Goal: Task Accomplishment & Management: Use online tool/utility

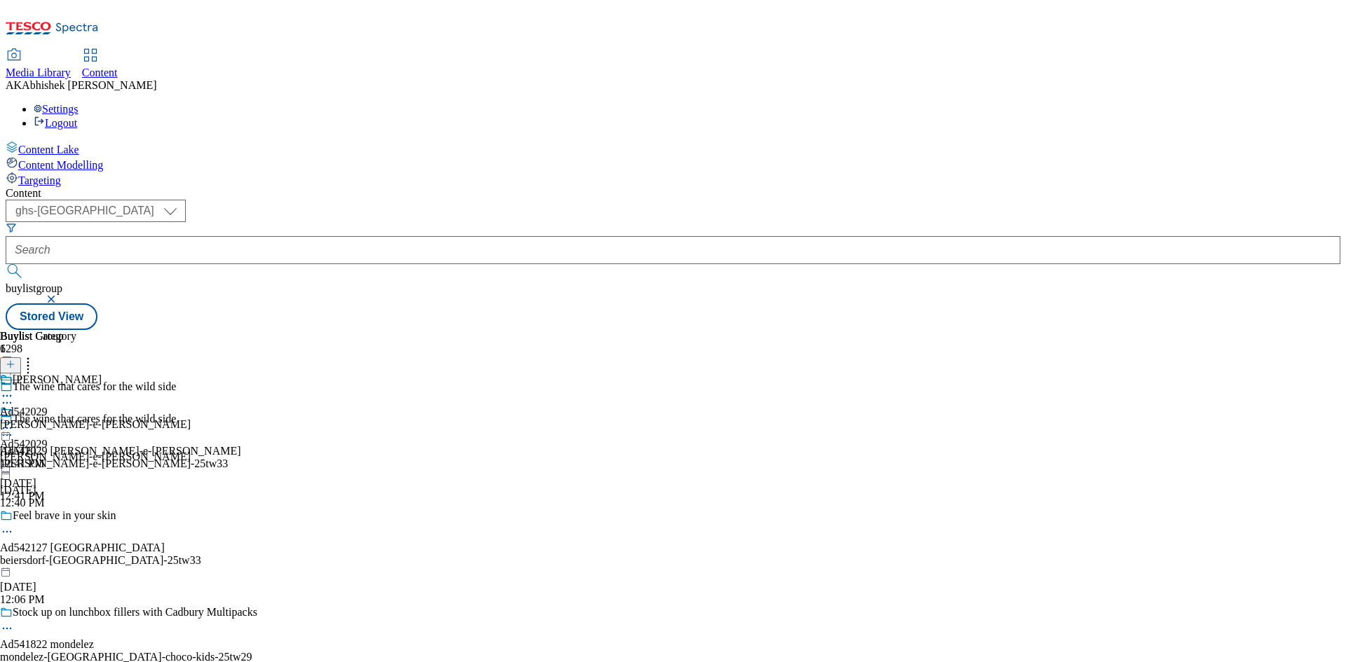
select select "ghs-uk"
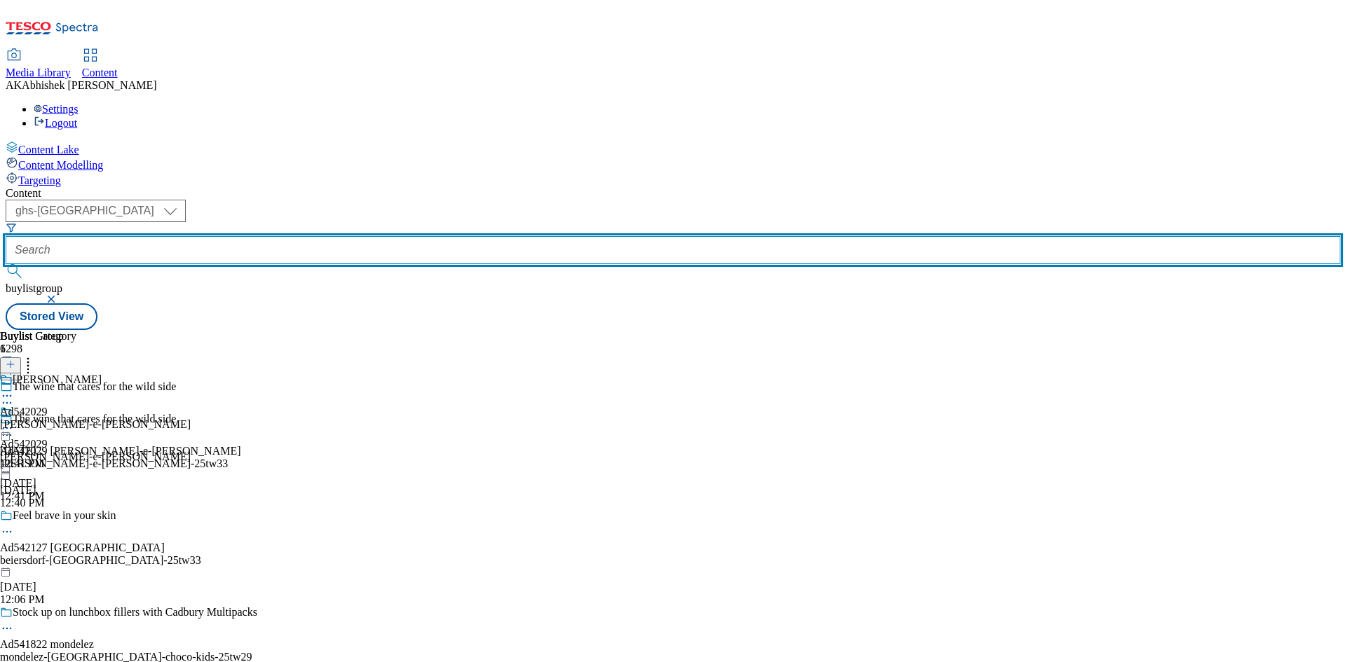
click at [313, 236] on input "text" at bounding box center [673, 250] width 1335 height 28
click at [6, 264] on button "submit" at bounding box center [16, 271] width 20 height 14
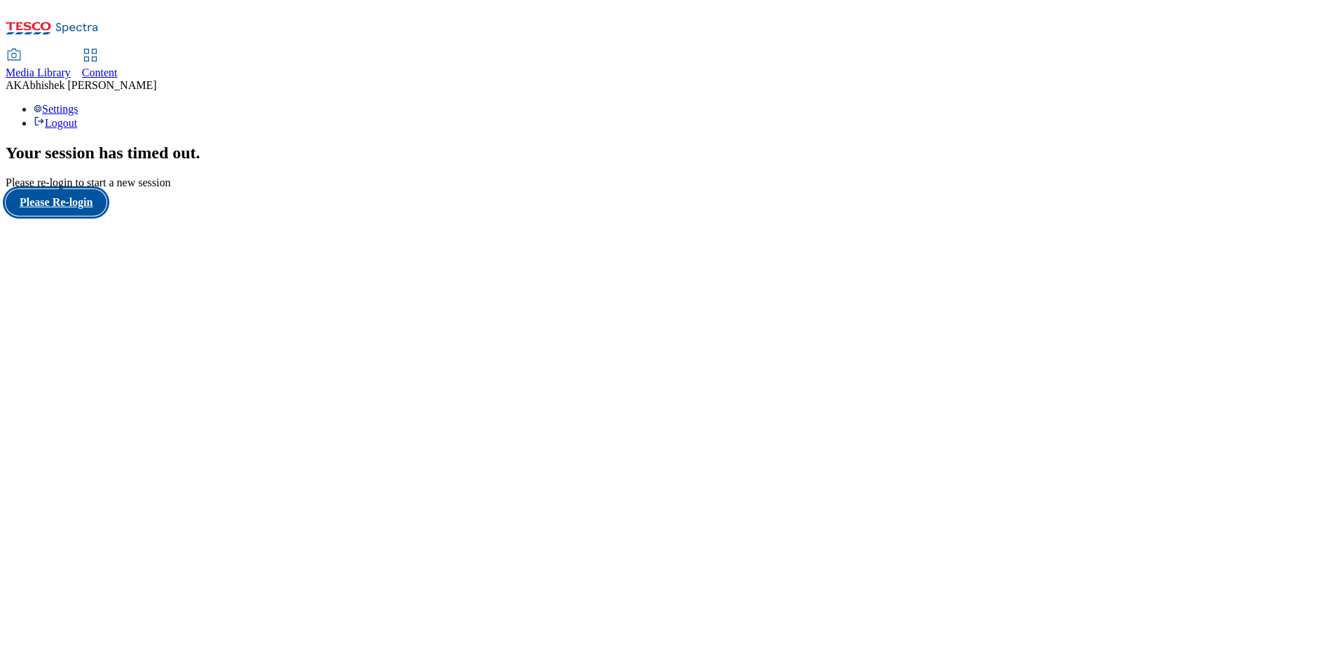
click at [87, 216] on button "Please Re-login" at bounding box center [56, 202] width 101 height 27
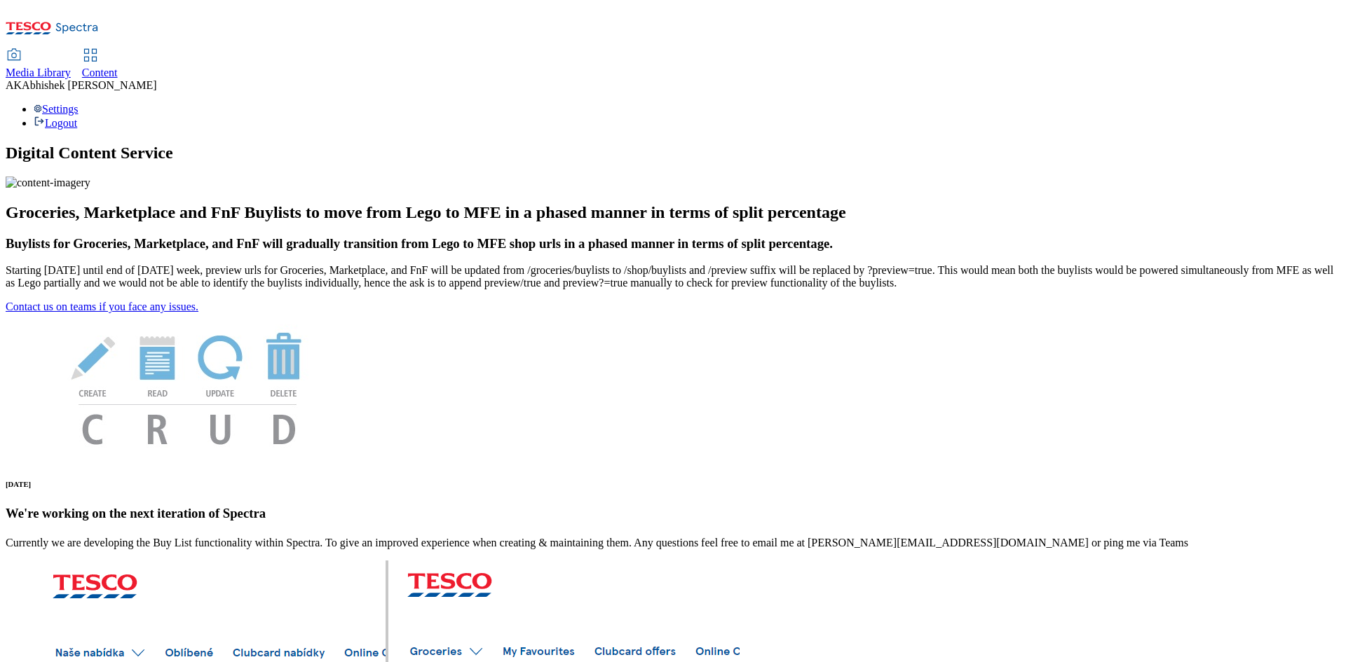
click at [118, 67] on span "Content" at bounding box center [100, 73] width 36 height 12
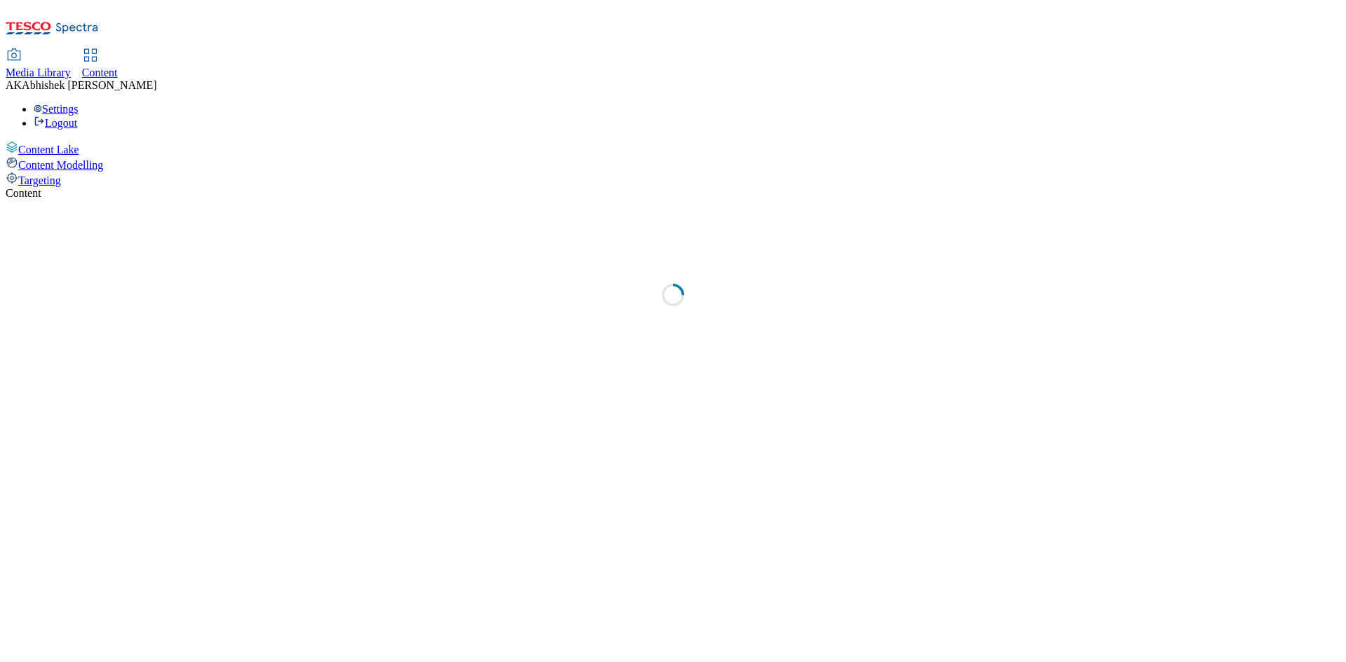
select select "ghs-[GEOGRAPHIC_DATA]"
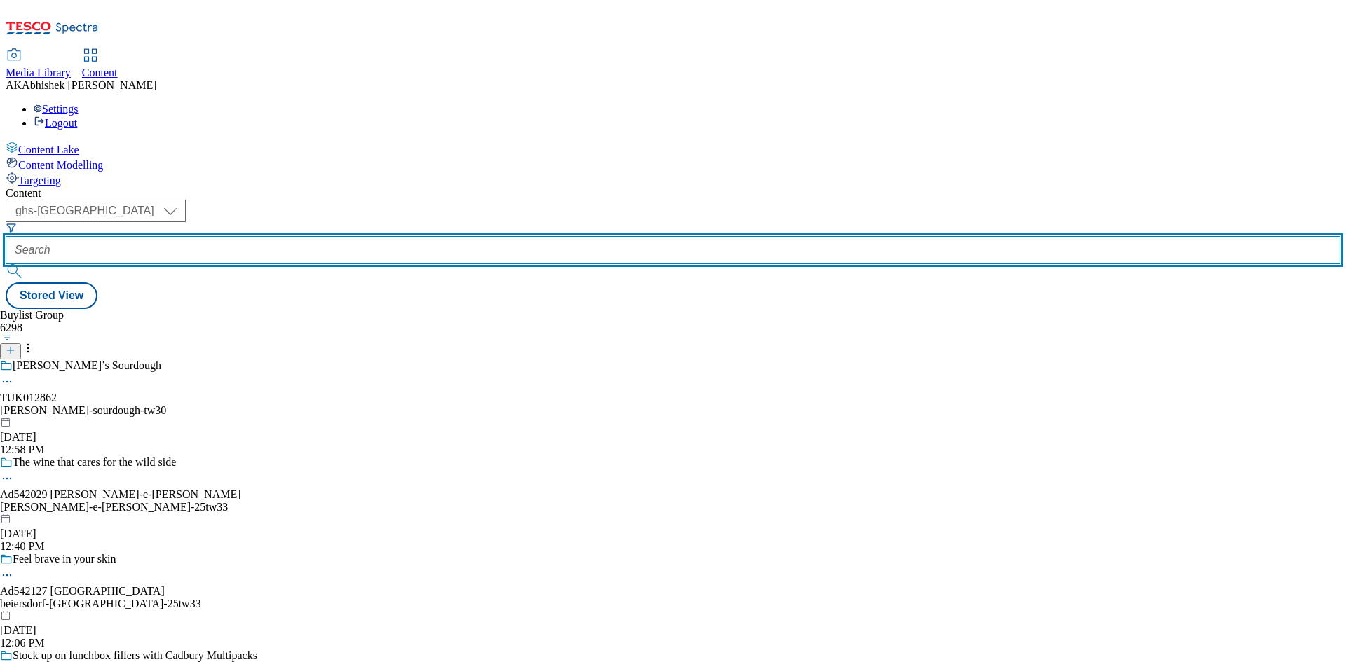
click at [335, 236] on input "text" at bounding box center [673, 250] width 1335 height 28
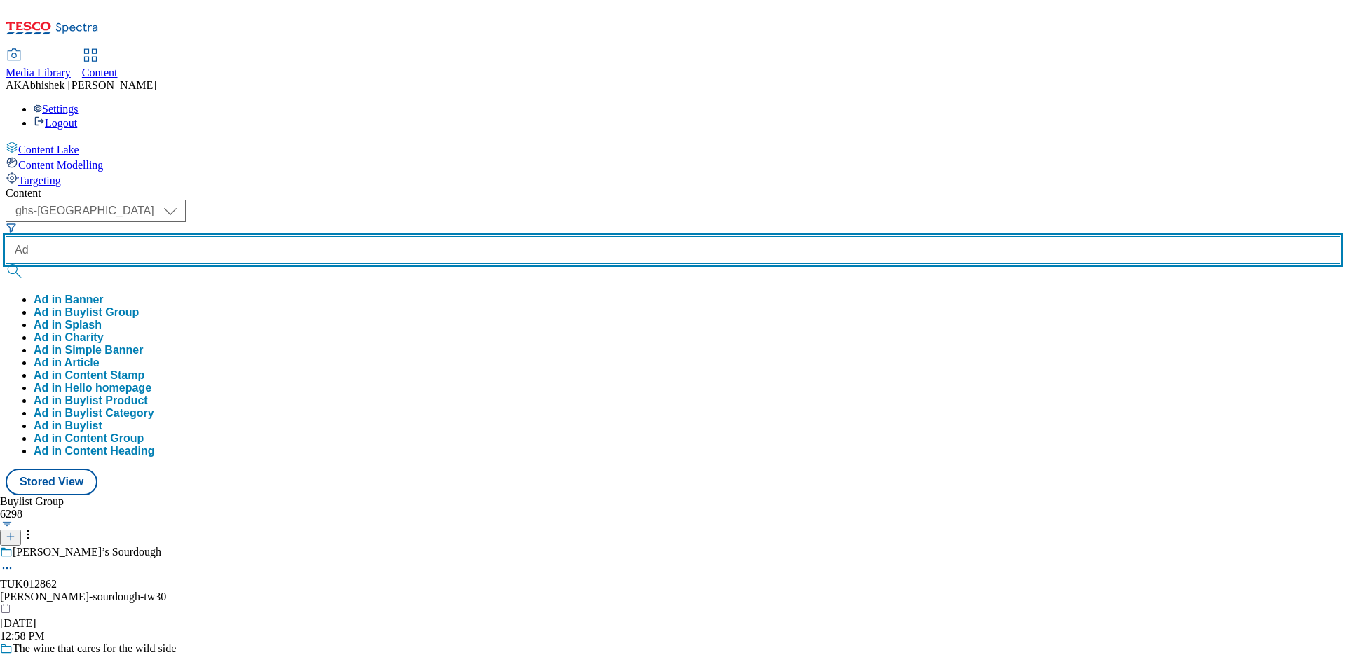
paste input "542261"
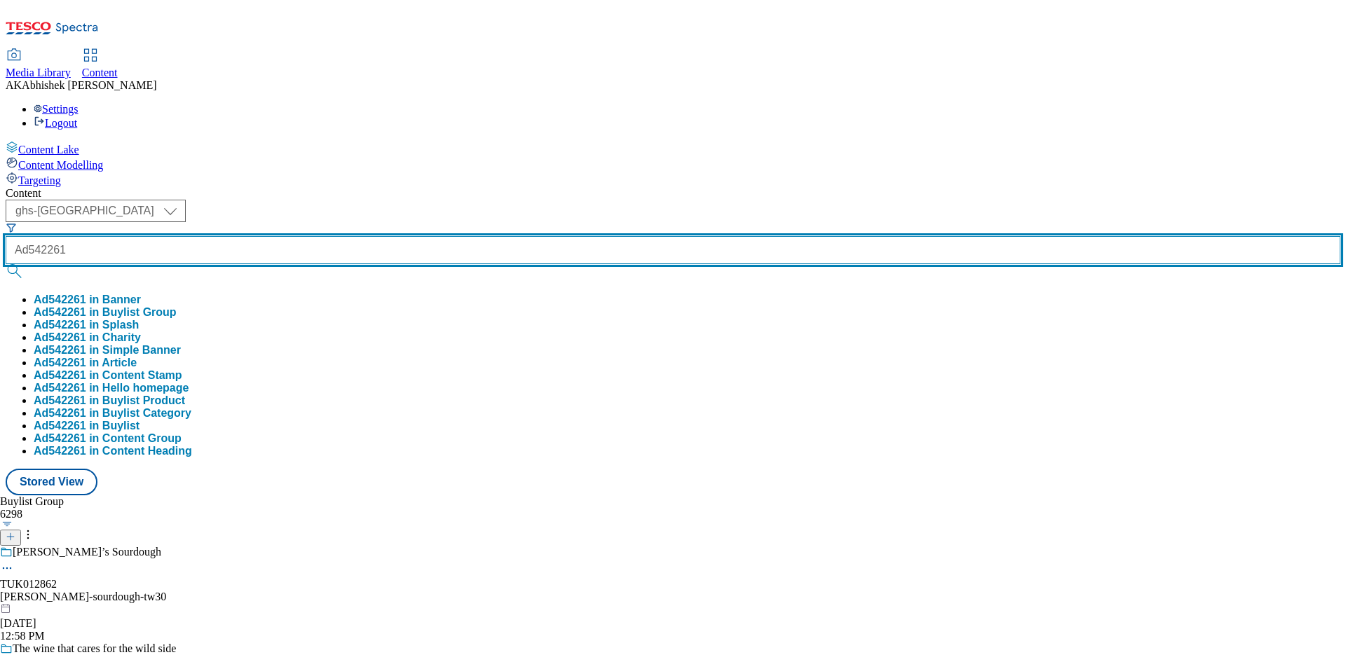
type input "Ad542261"
click at [6, 264] on button "submit" at bounding box center [16, 271] width 20 height 14
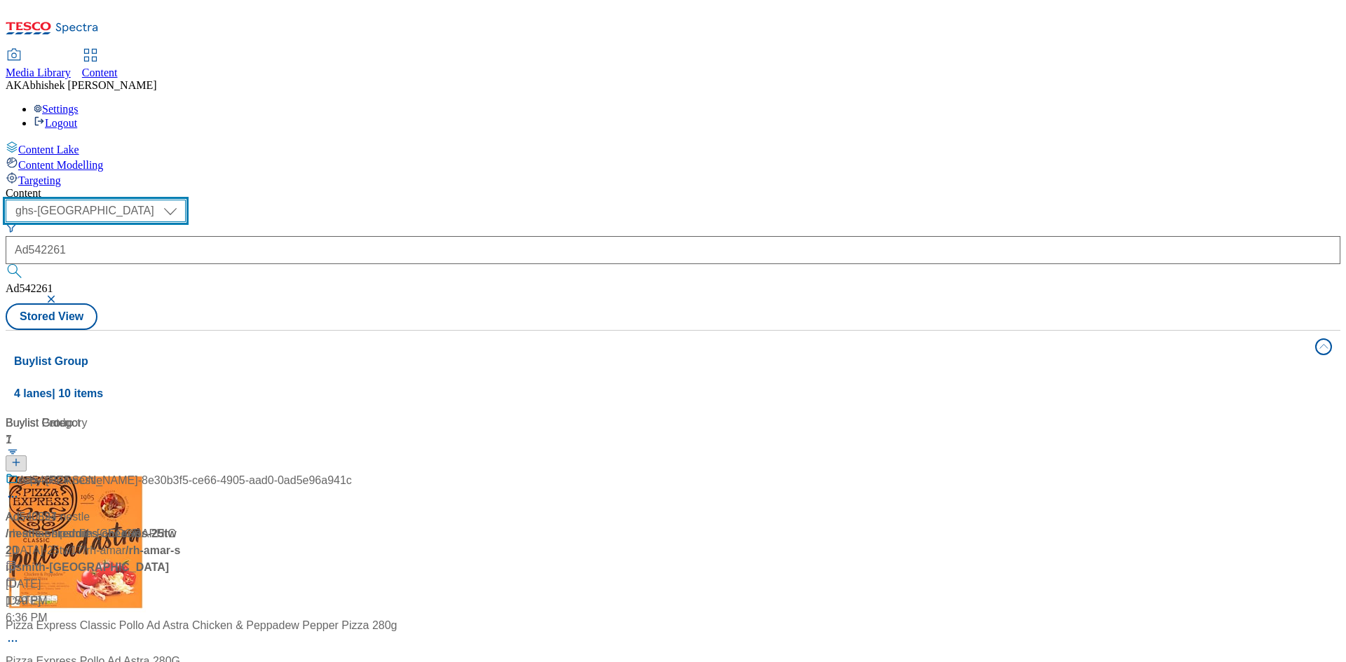
click at [186, 200] on select "ghs-roi ghs-[GEOGRAPHIC_DATA]" at bounding box center [96, 211] width 180 height 22
select select "ghs-roi"
click at [182, 200] on select "ghs-roi ghs-[GEOGRAPHIC_DATA]" at bounding box center [96, 211] width 180 height 22
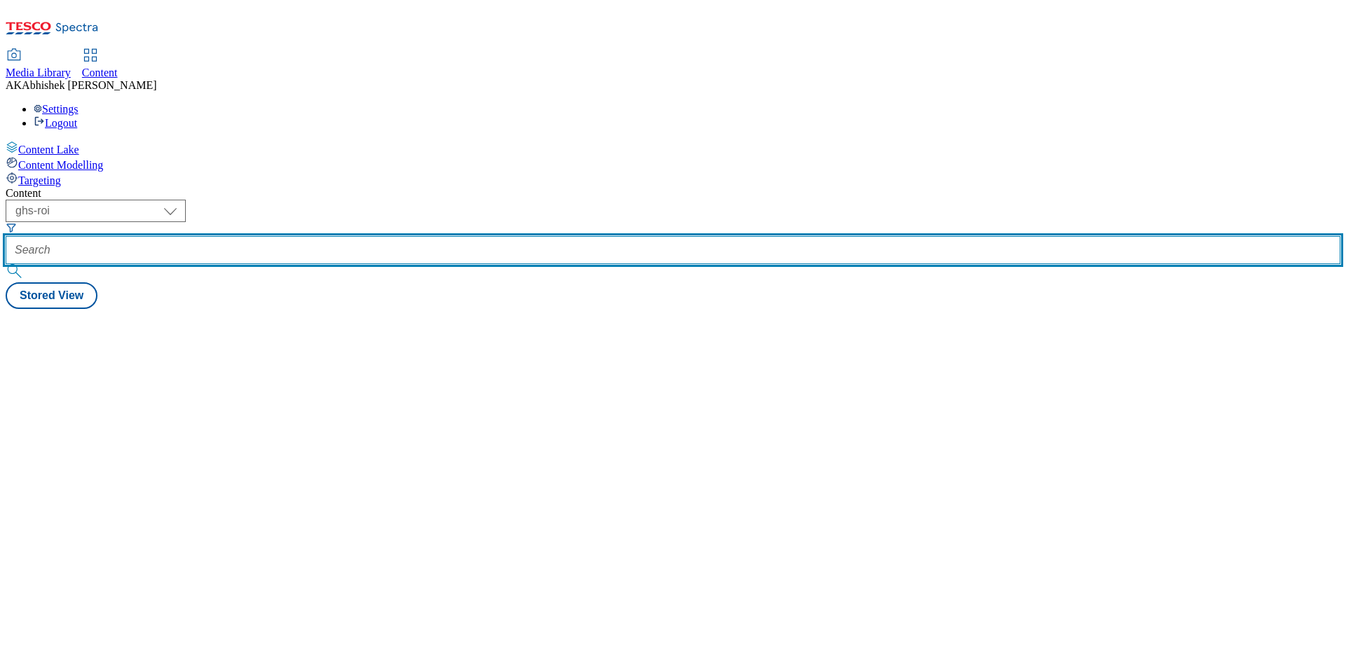
click at [319, 236] on input "text" at bounding box center [673, 250] width 1335 height 28
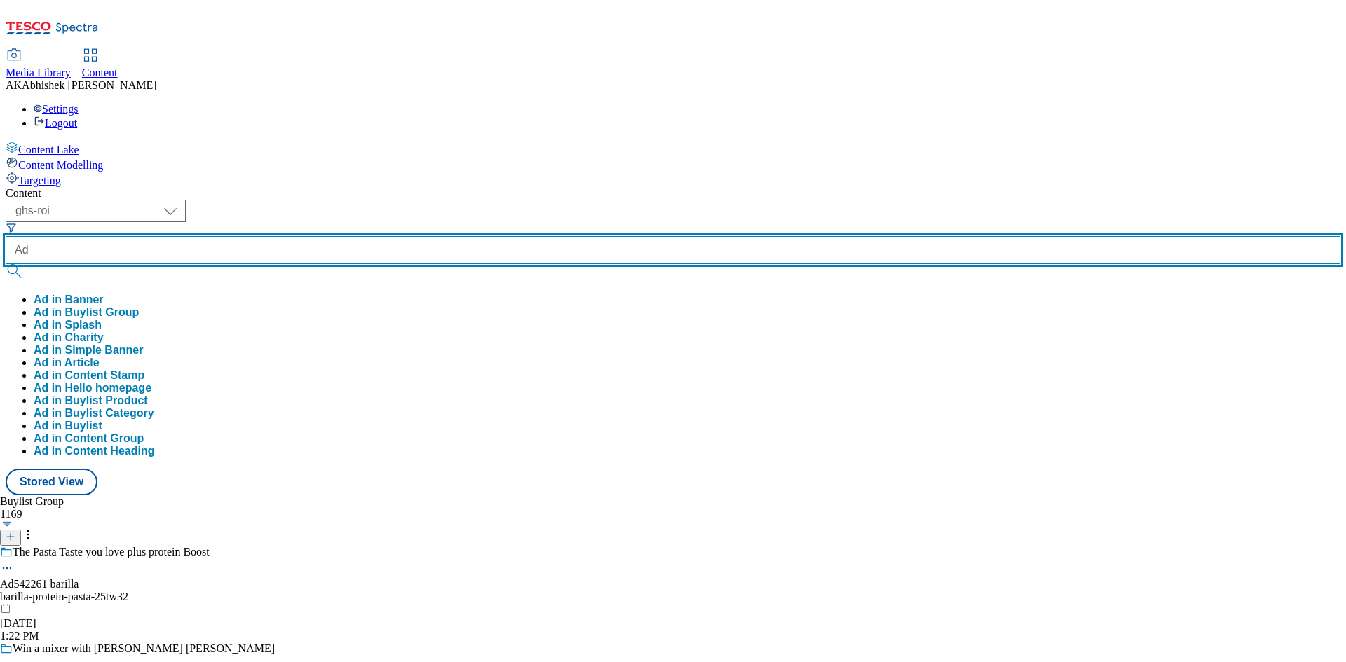
paste input "542261"
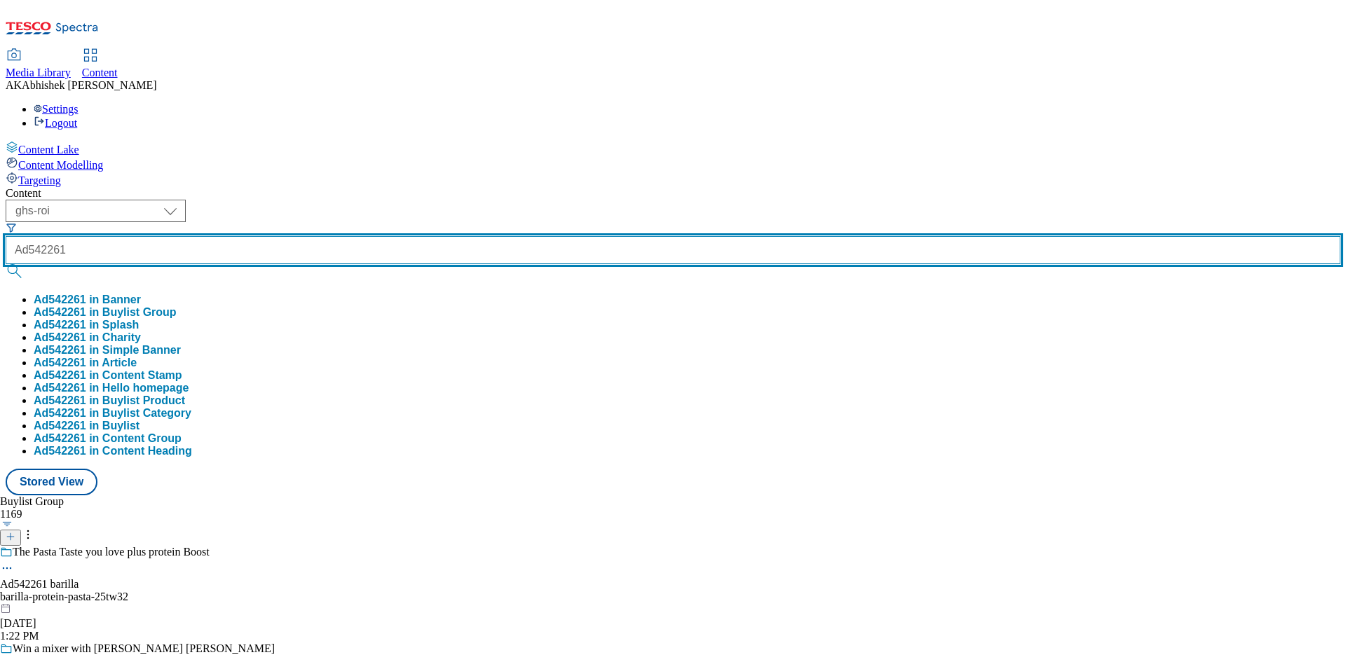
type input "Ad542261"
click at [6, 264] on button "submit" at bounding box center [16, 271] width 20 height 14
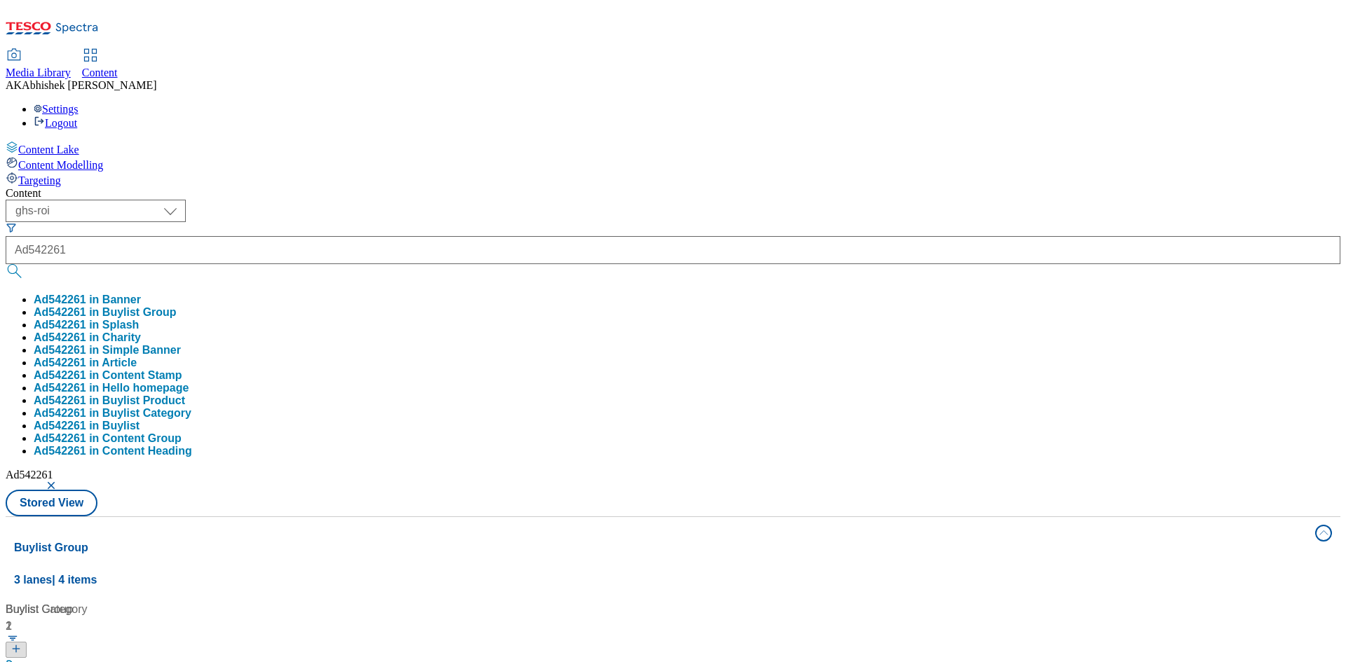
click at [594, 187] on div "Content ( optional ) ghs-roi ghs-uk ghs-roi Ad542261 Ad542261 in Banner Ad54226…" at bounding box center [673, 657] width 1335 height 941
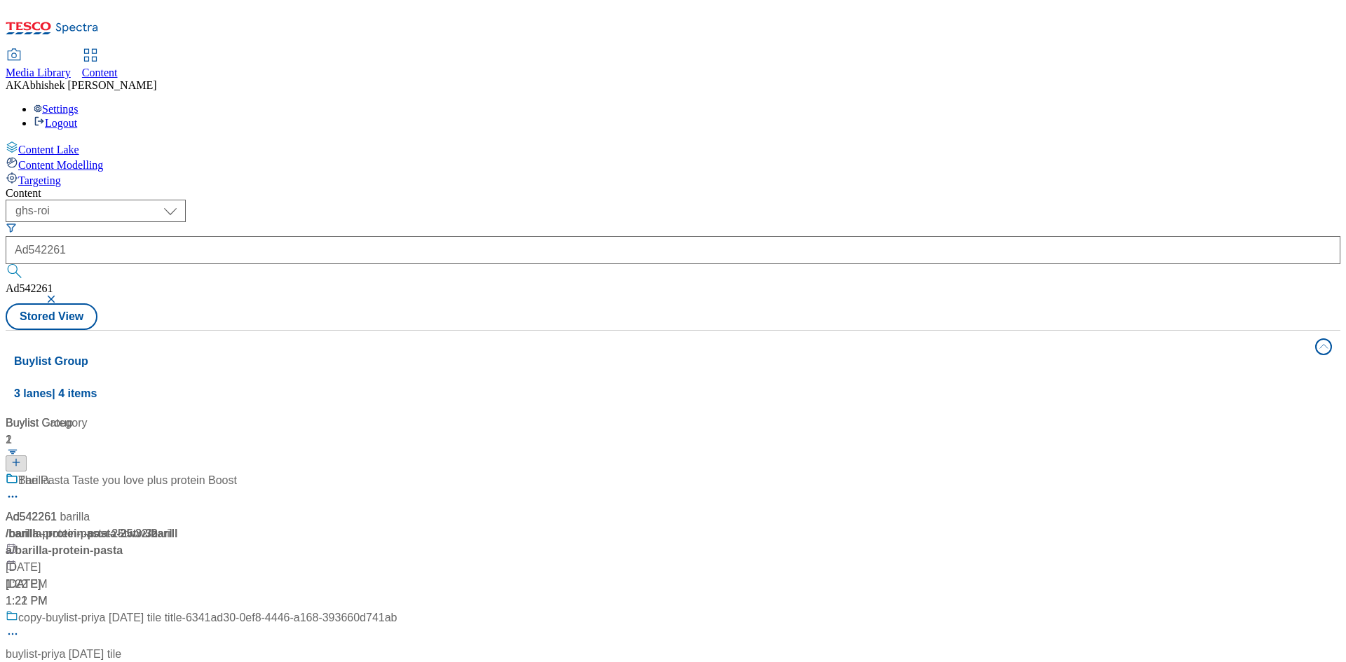
click at [395, 472] on div at bounding box center [201, 490] width 391 height 36
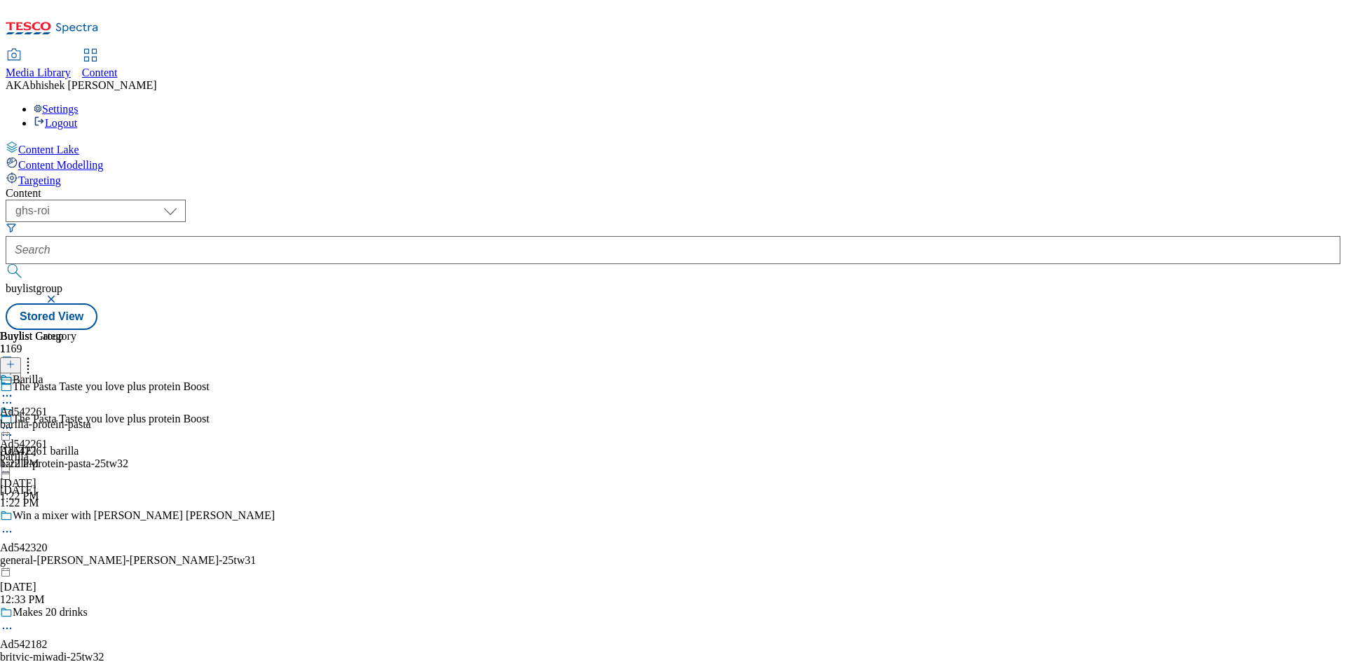
click at [14, 428] on icon at bounding box center [7, 435] width 14 height 14
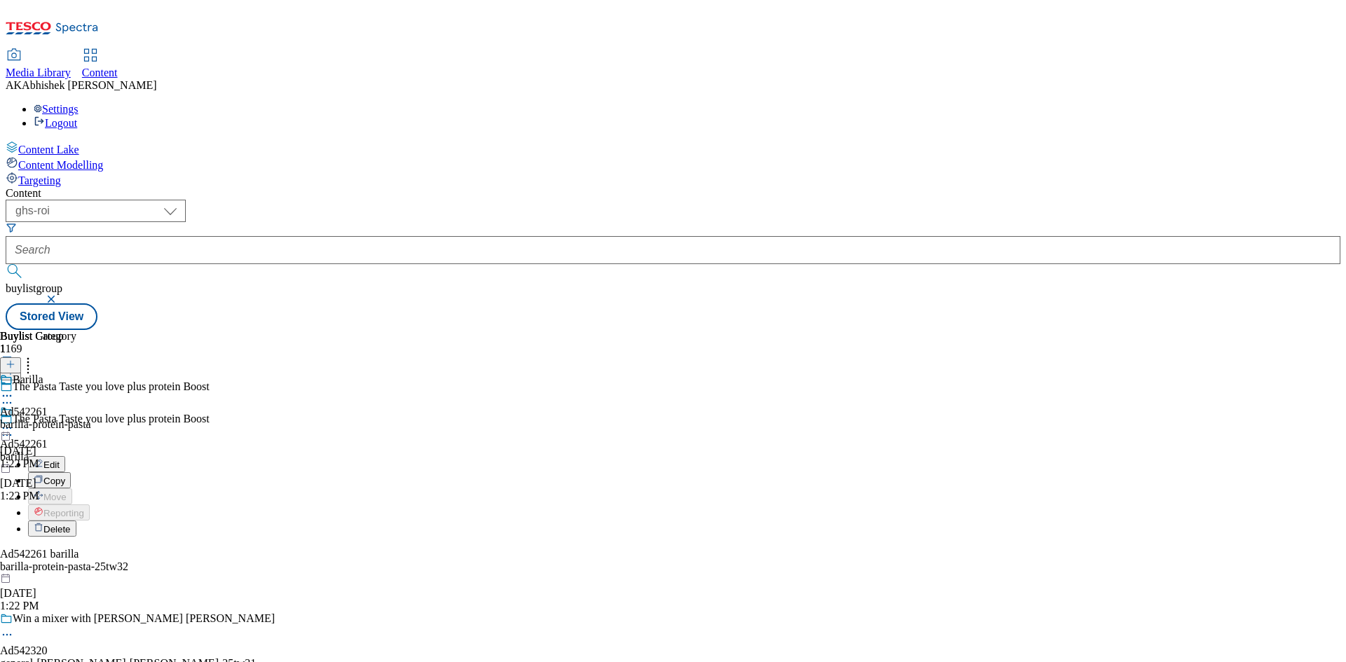
click at [65, 456] on button "Edit" at bounding box center [46, 464] width 37 height 16
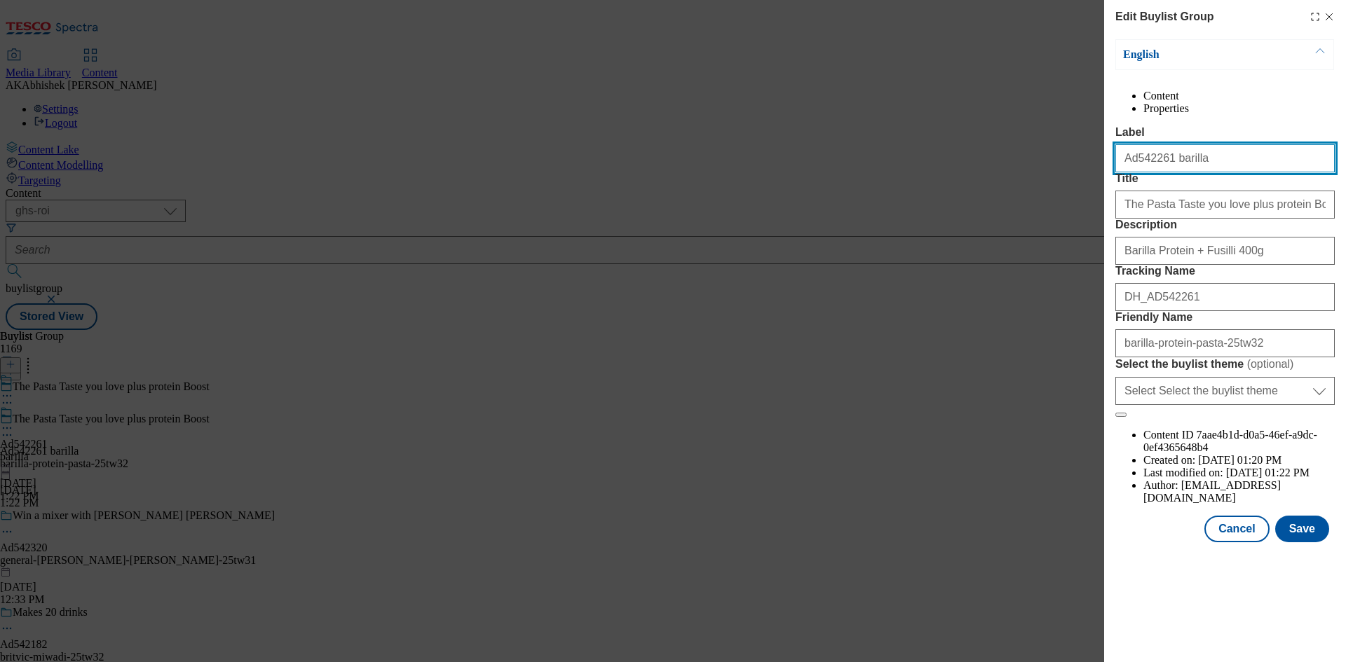
click at [1176, 172] on input "Ad542261 barilla" at bounding box center [1224, 158] width 219 height 28
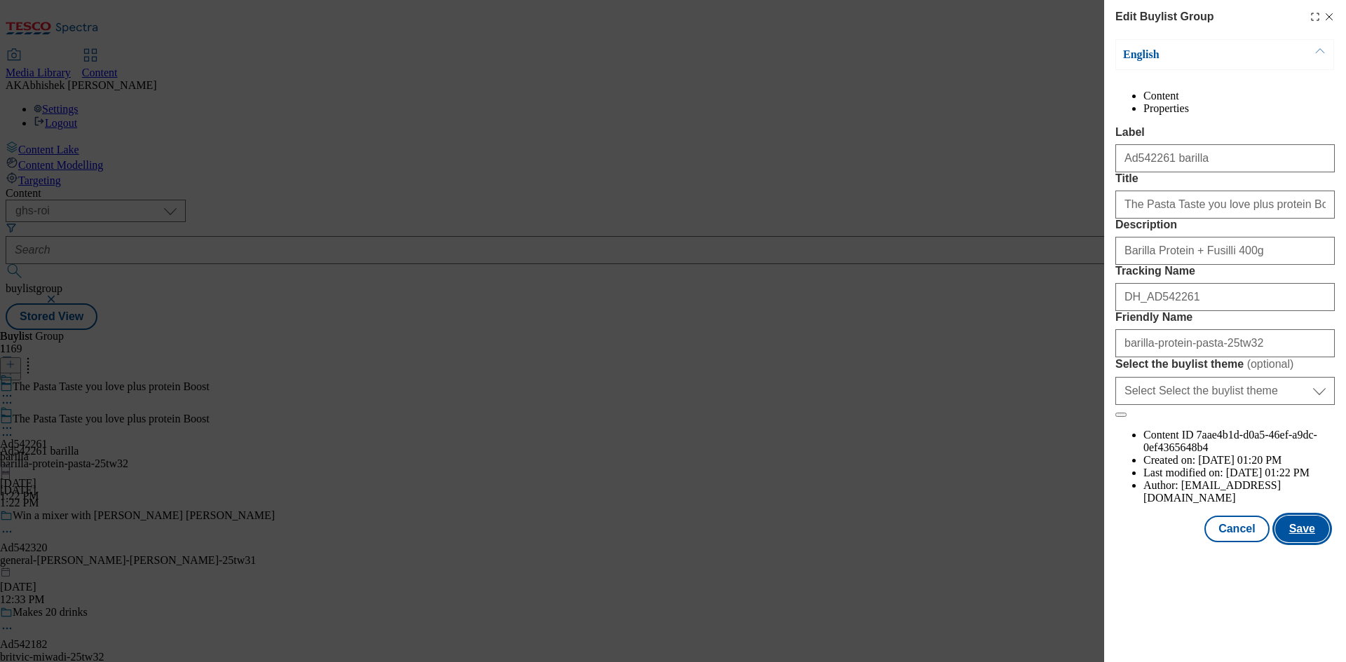
click at [1303, 543] on button "Save" at bounding box center [1302, 529] width 54 height 27
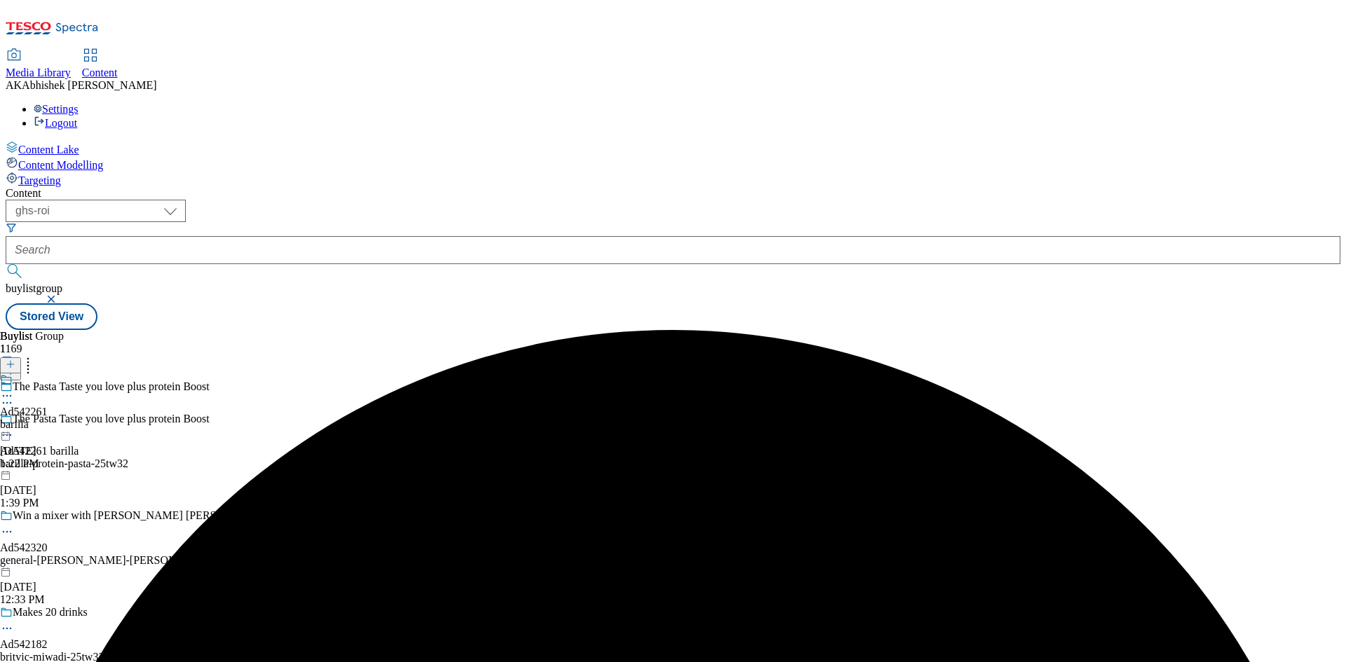
click at [8, 395] on circle at bounding box center [7, 396] width 2 height 2
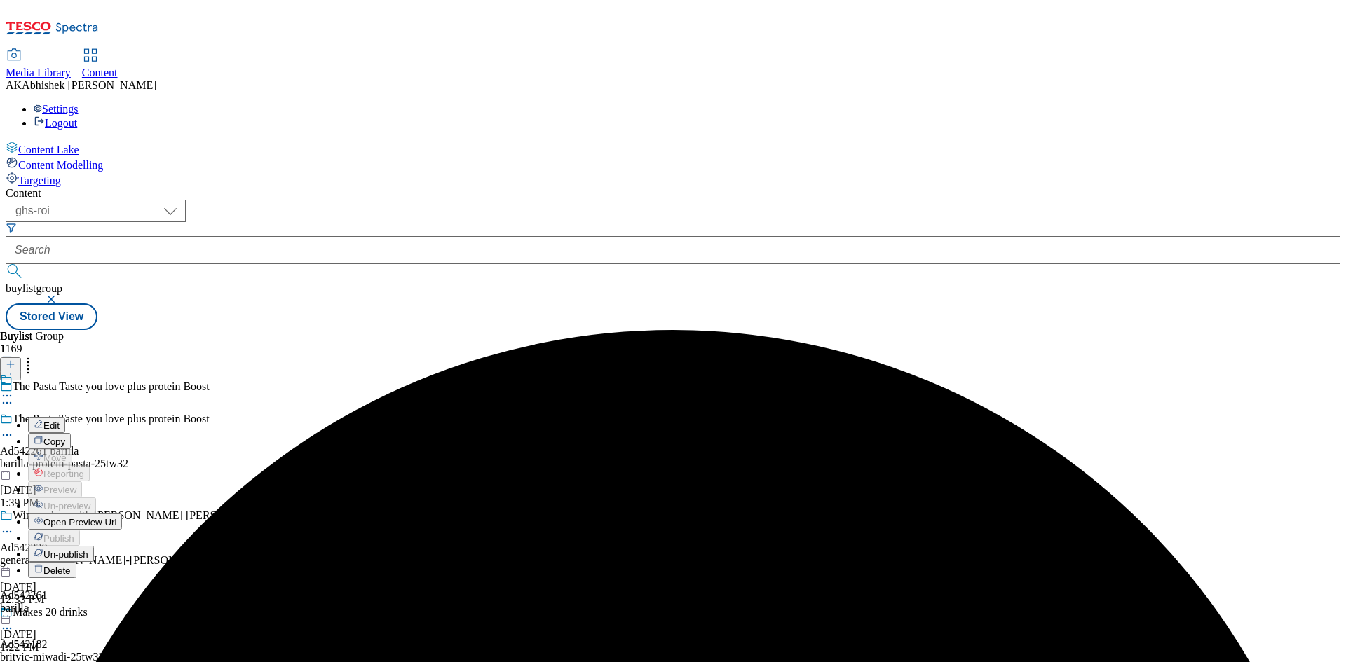
click at [65, 417] on button "Edit" at bounding box center [46, 425] width 37 height 16
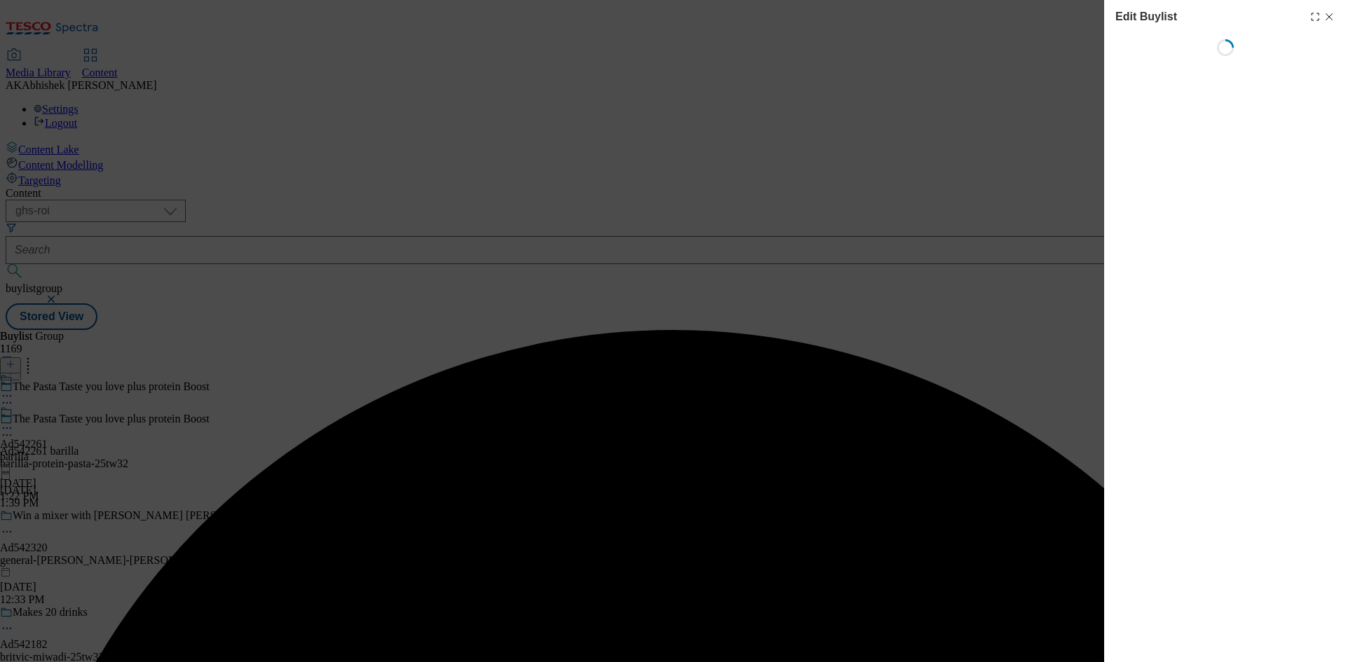
select select "tactical"
select select "supplier funded short term 1-3 weeks"
select select "dunnhumby"
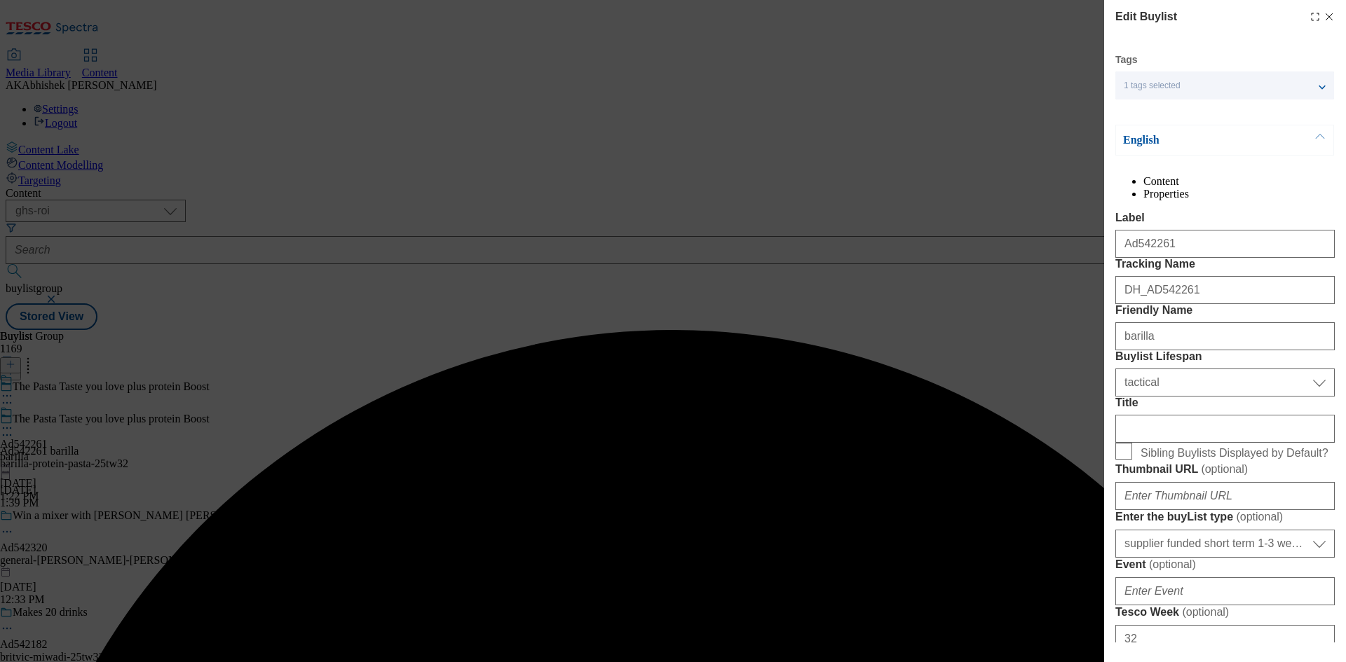
select select "Banner"
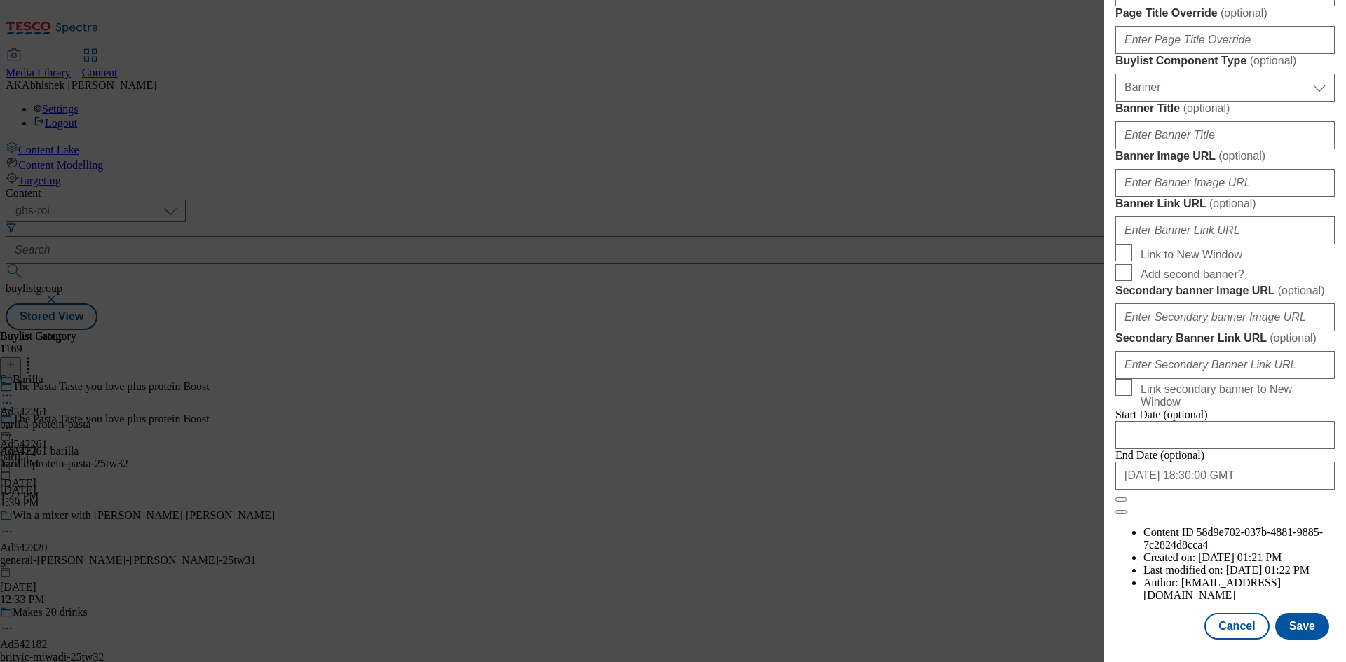
scroll to position [1377, 0]
click at [1276, 490] on input "[DATE] 18:30:00 GMT" at bounding box center [1224, 476] width 219 height 28
select select "2026"
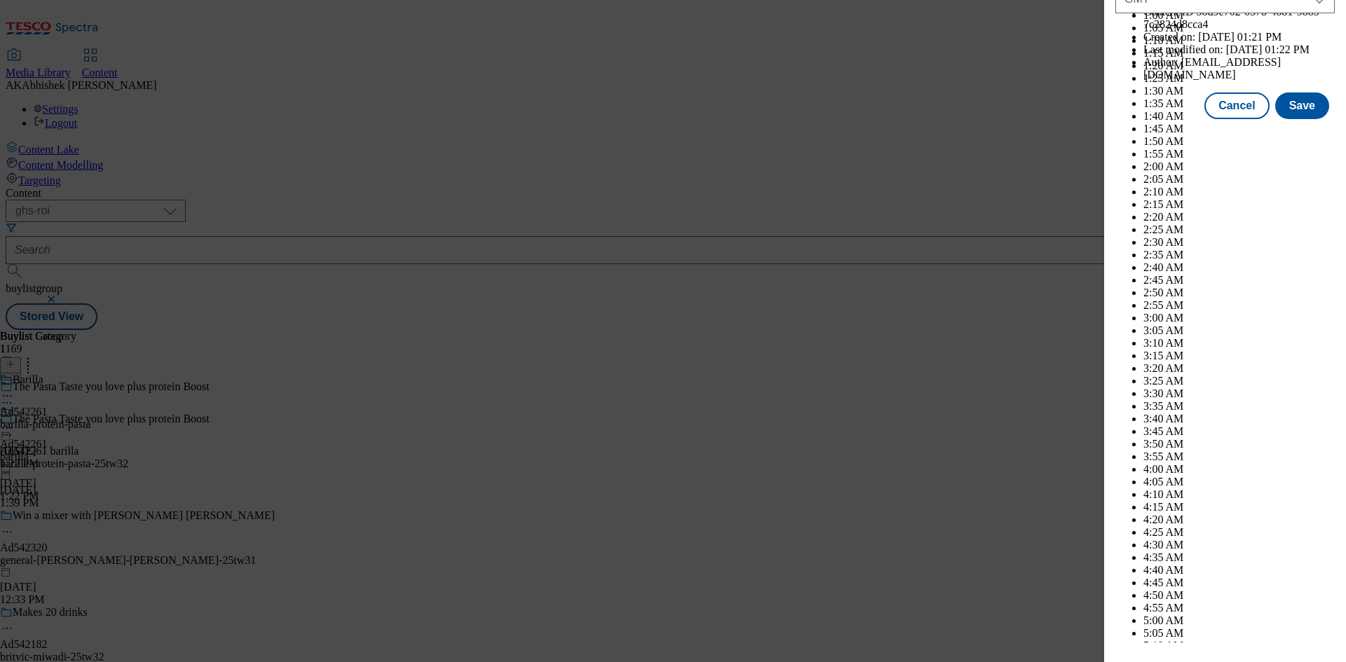
scroll to position [5750, 0]
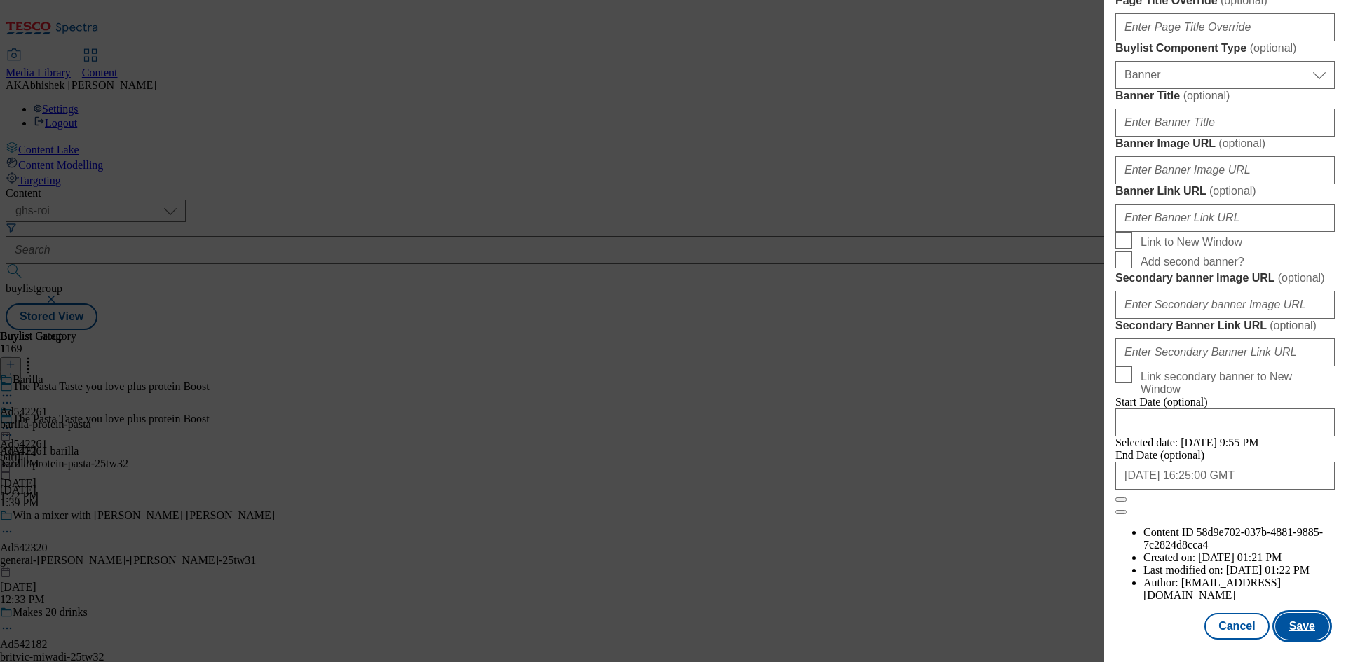
click at [1290, 620] on button "Save" at bounding box center [1302, 626] width 54 height 27
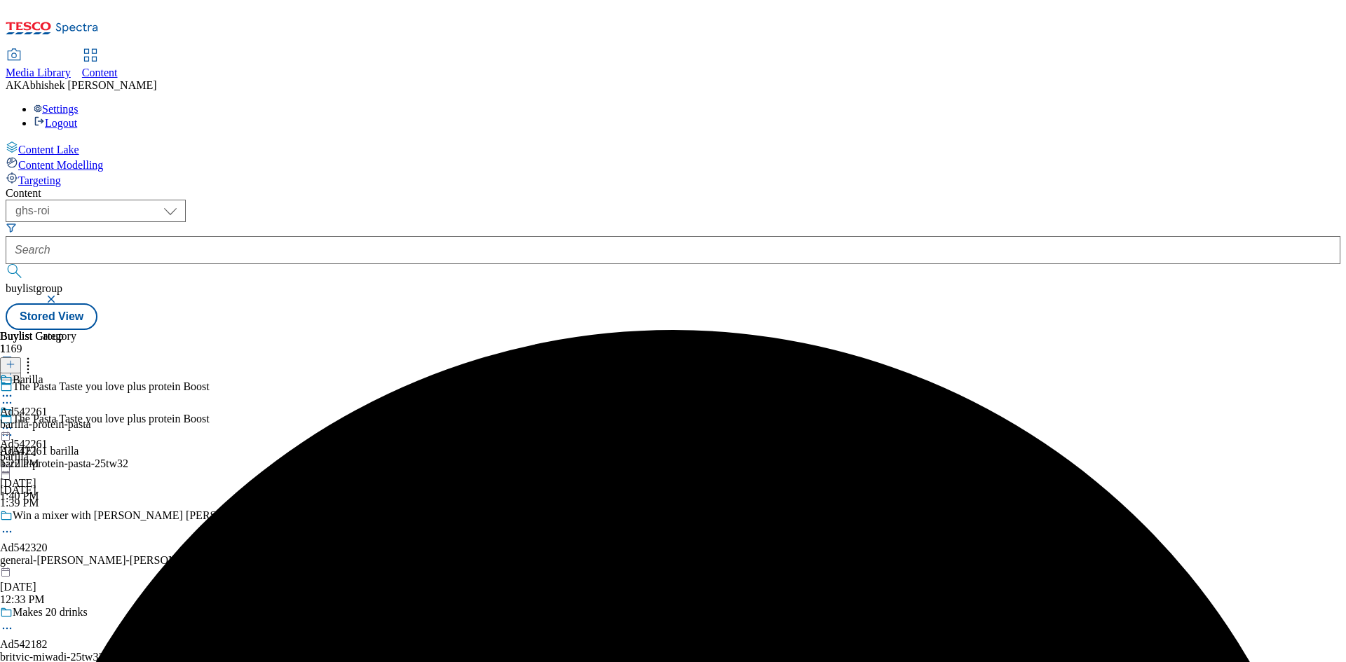
click at [14, 389] on icon at bounding box center [7, 396] width 14 height 14
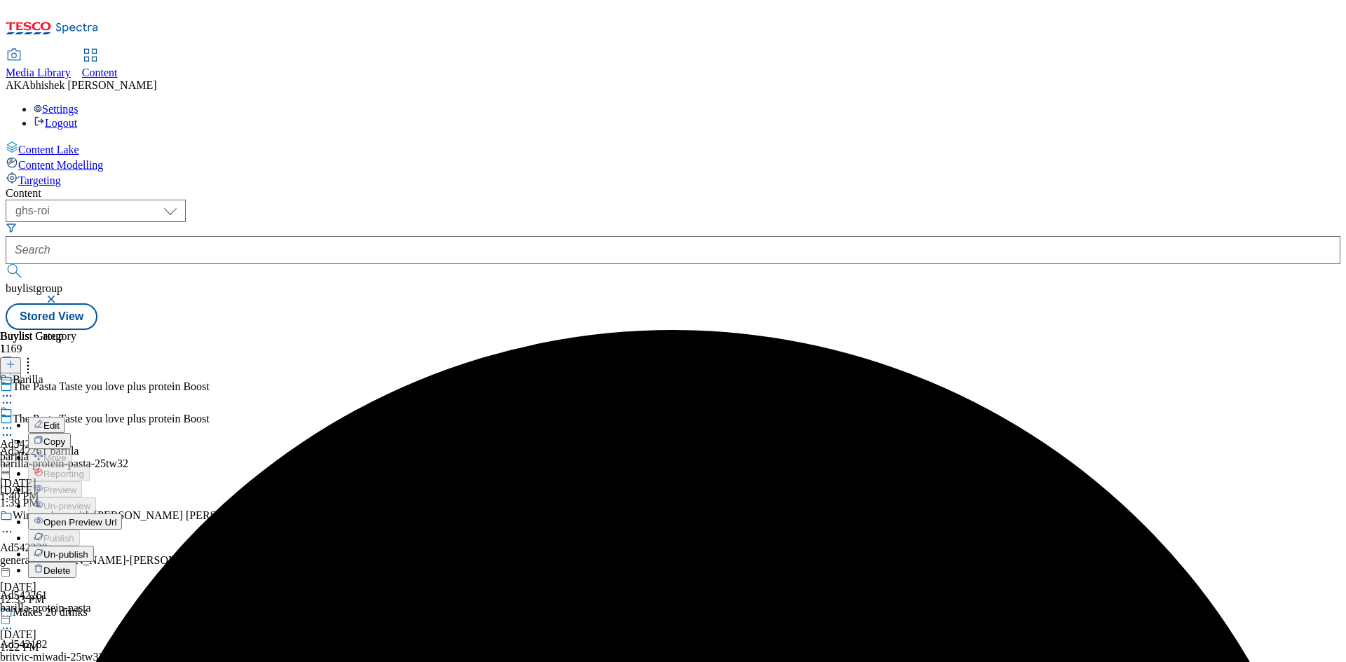
click at [60, 421] on span "Edit" at bounding box center [51, 426] width 16 height 11
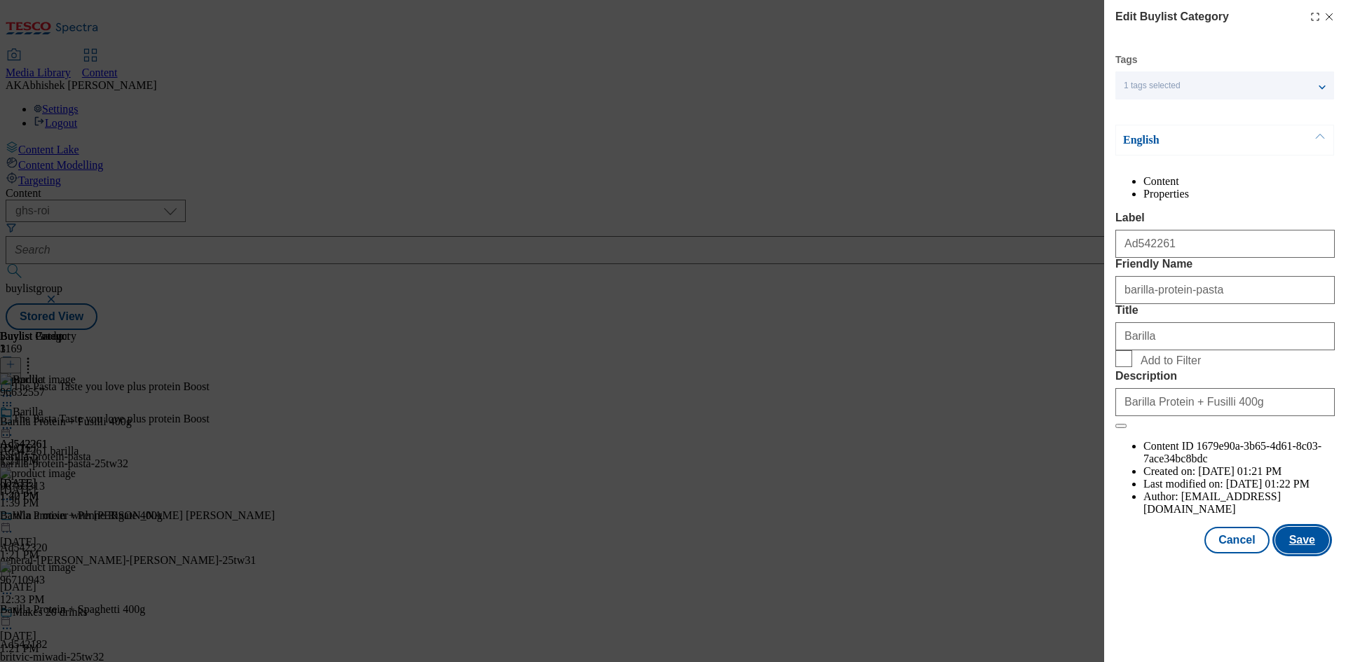
click at [1309, 554] on button "Save" at bounding box center [1302, 540] width 54 height 27
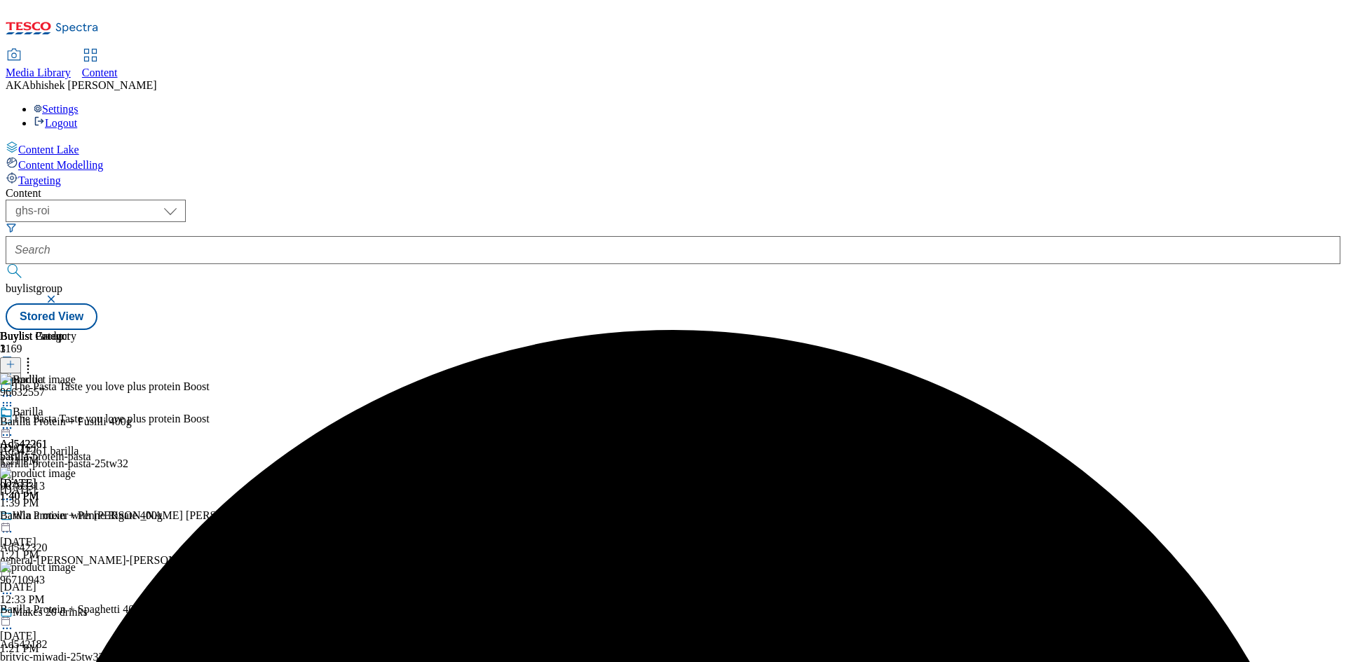
click at [14, 421] on icon at bounding box center [7, 428] width 14 height 14
click at [76, 517] on span "Preview" at bounding box center [59, 522] width 33 height 11
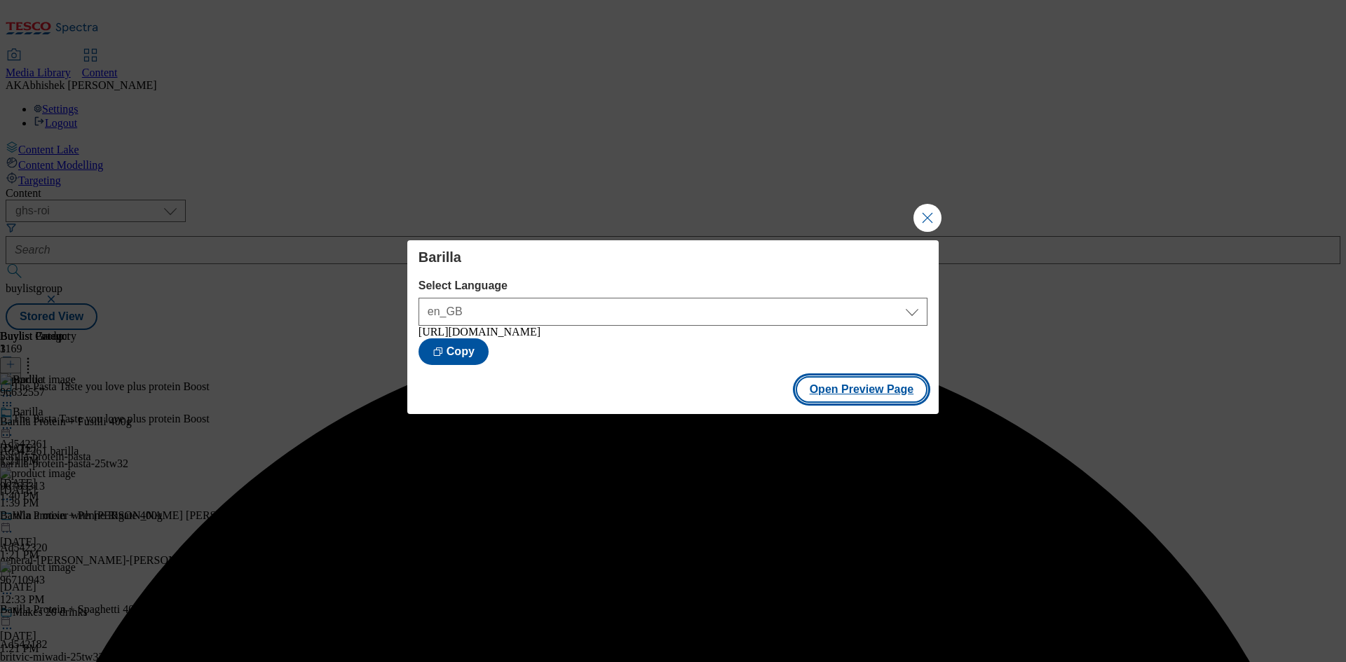
click at [883, 396] on button "Open Preview Page" at bounding box center [862, 389] width 132 height 27
click at [929, 210] on button "Close Modal" at bounding box center [927, 218] width 28 height 28
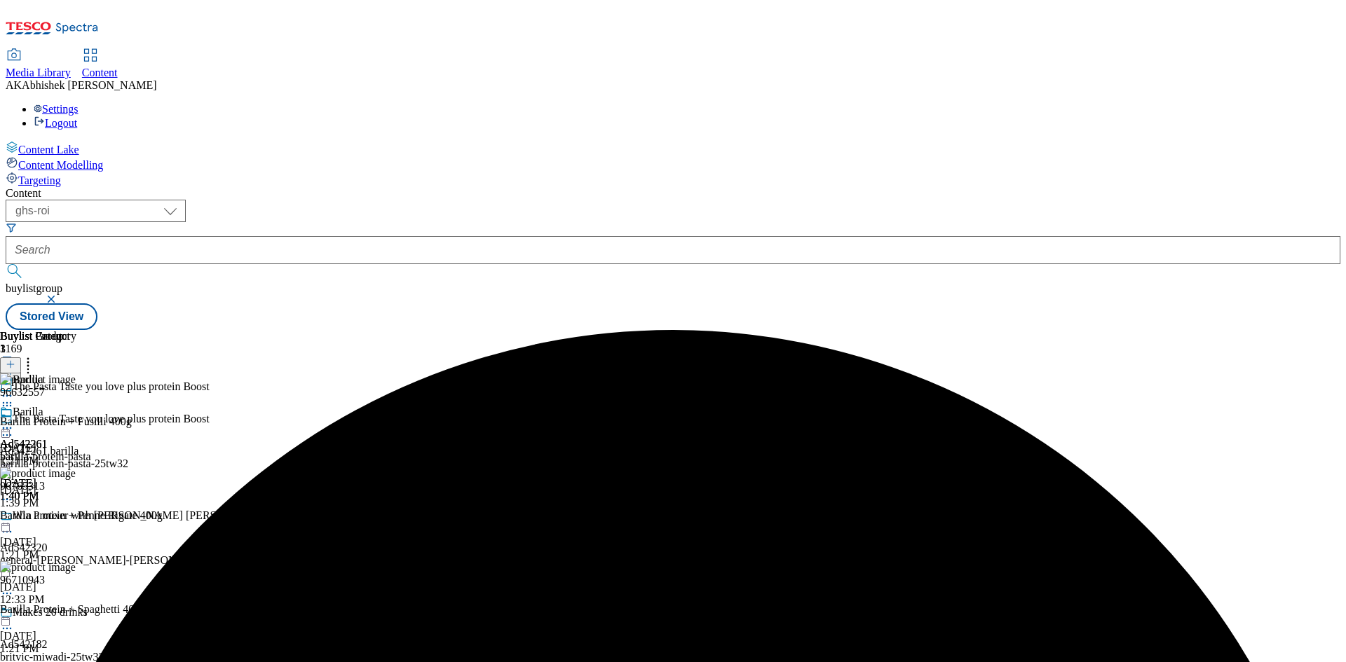
click at [14, 421] on icon at bounding box center [7, 428] width 14 height 14
click at [74, 566] on span "Publish" at bounding box center [58, 571] width 31 height 11
